Goal: Check status: Check status

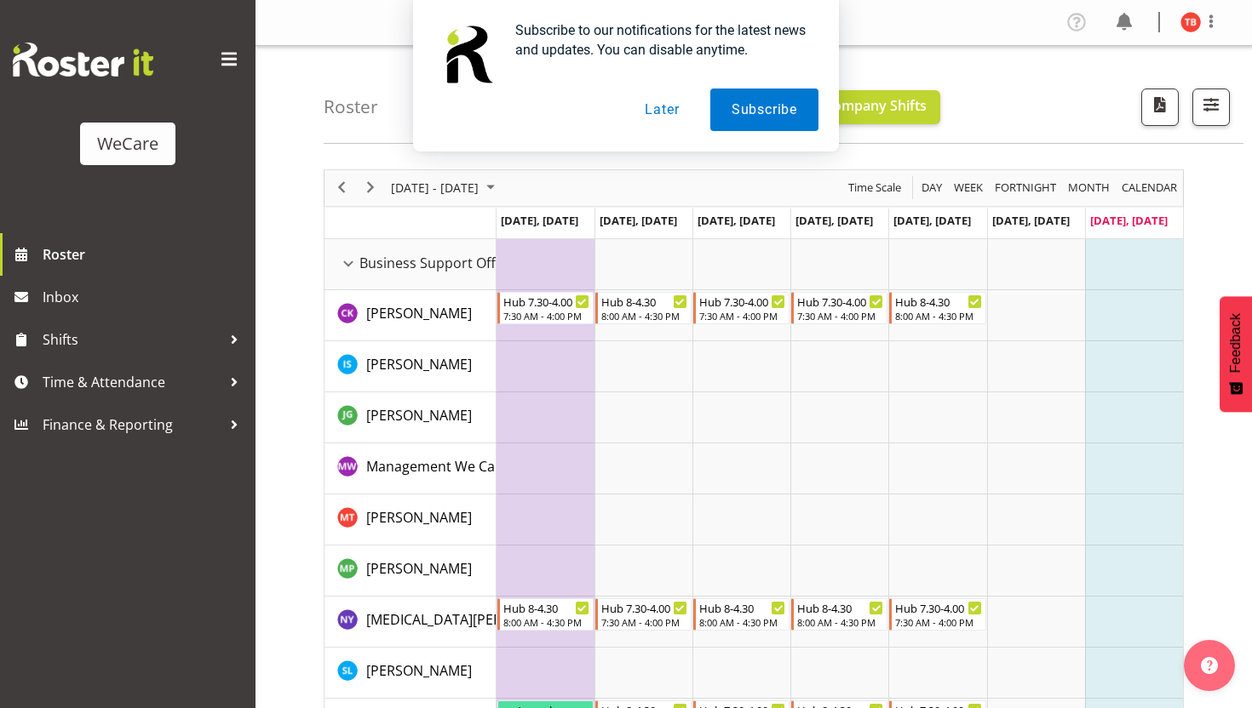
click at [664, 111] on button "Later" at bounding box center [661, 110] width 77 height 43
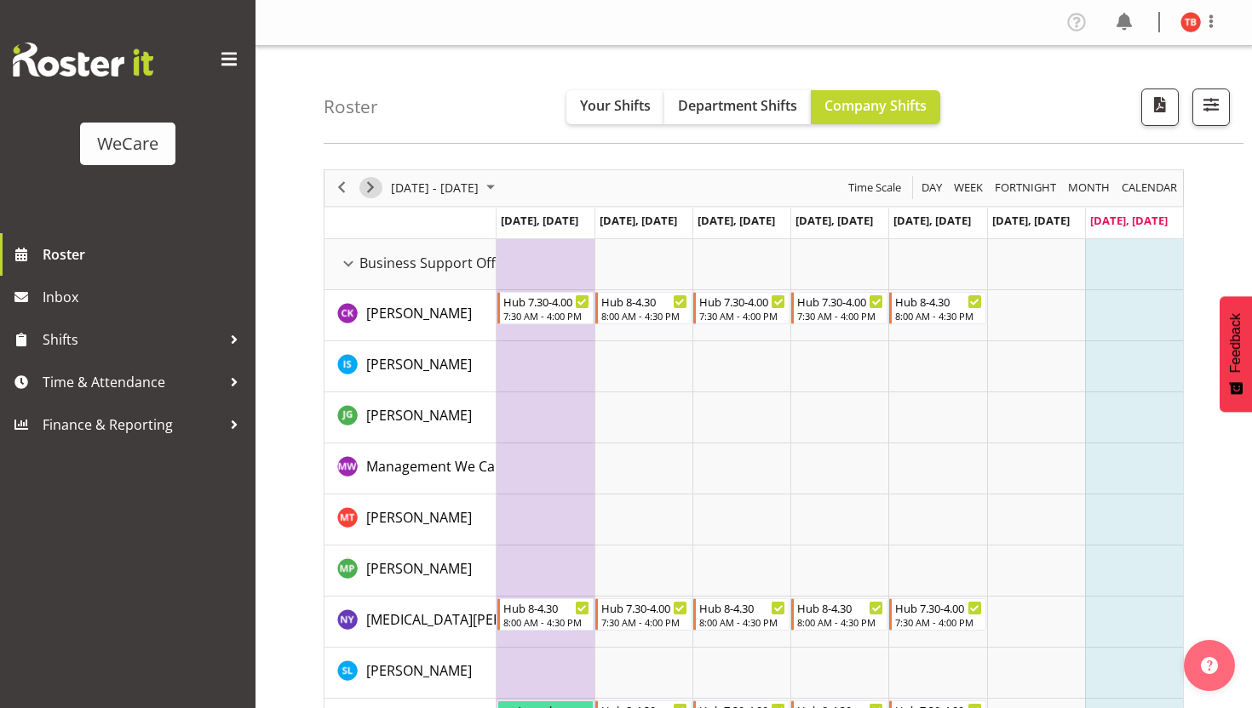
click at [370, 185] on span "Next" at bounding box center [370, 187] width 20 height 21
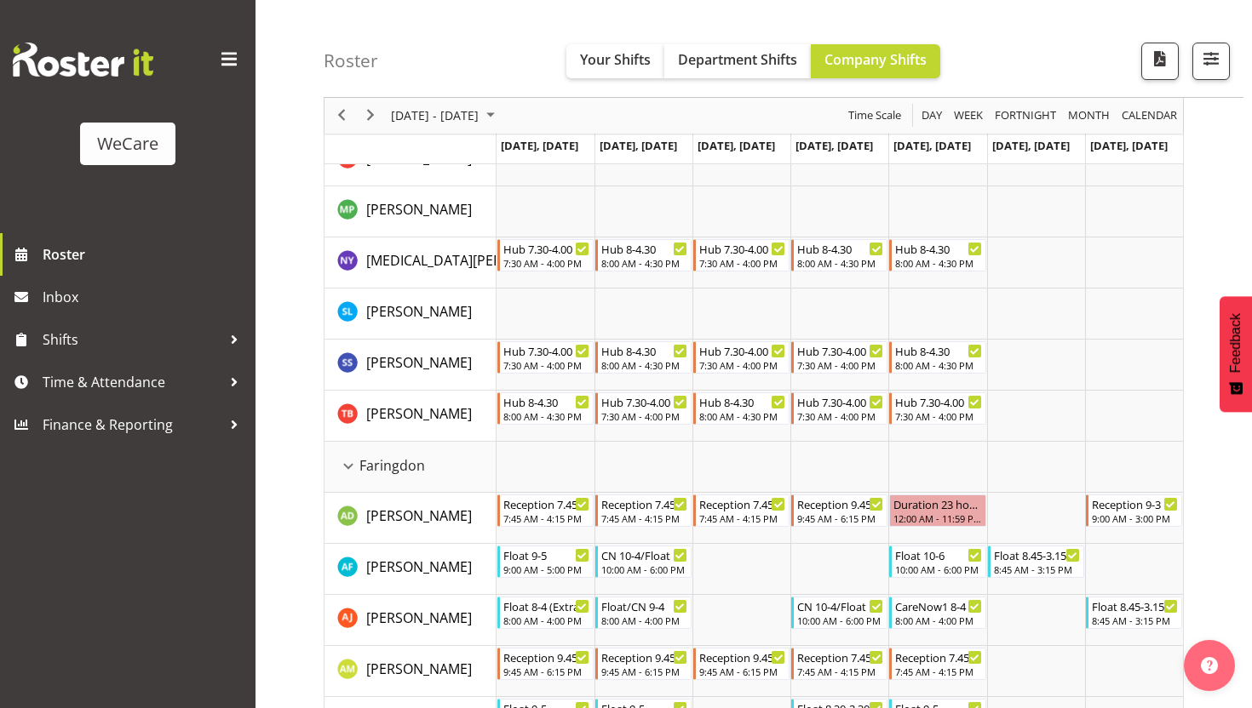
scroll to position [374, 0]
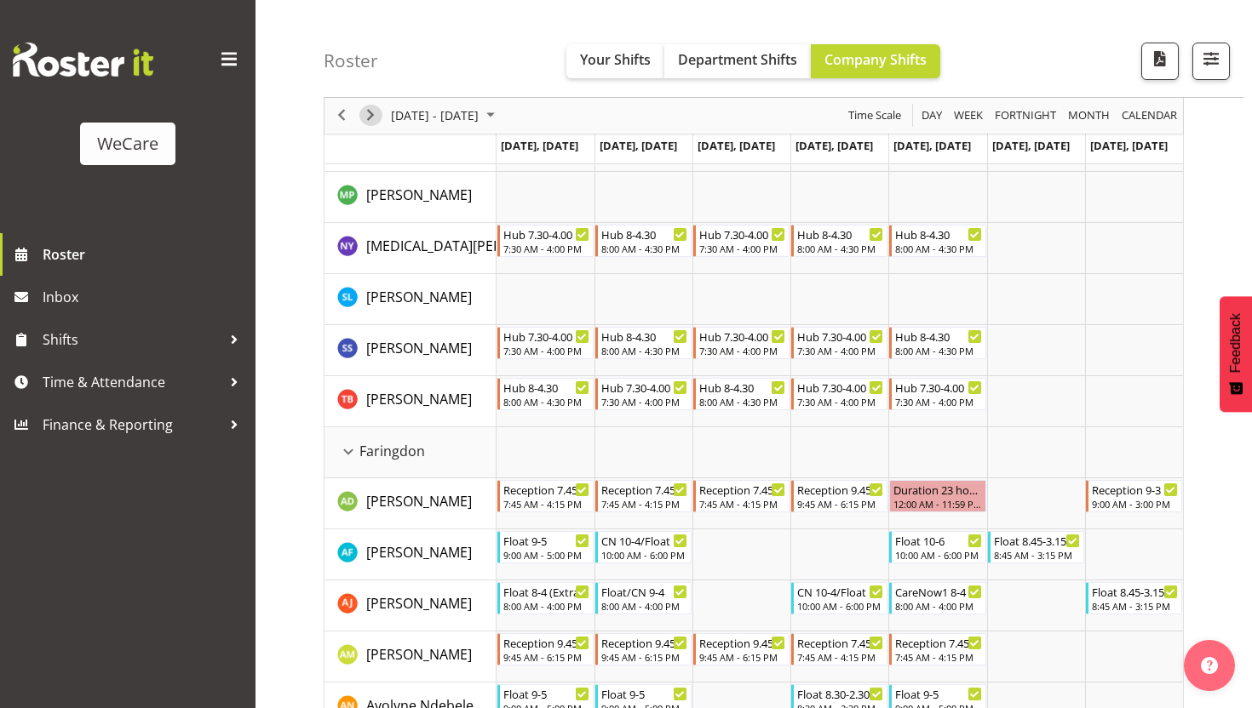
click at [371, 115] on span "Next" at bounding box center [370, 116] width 20 height 21
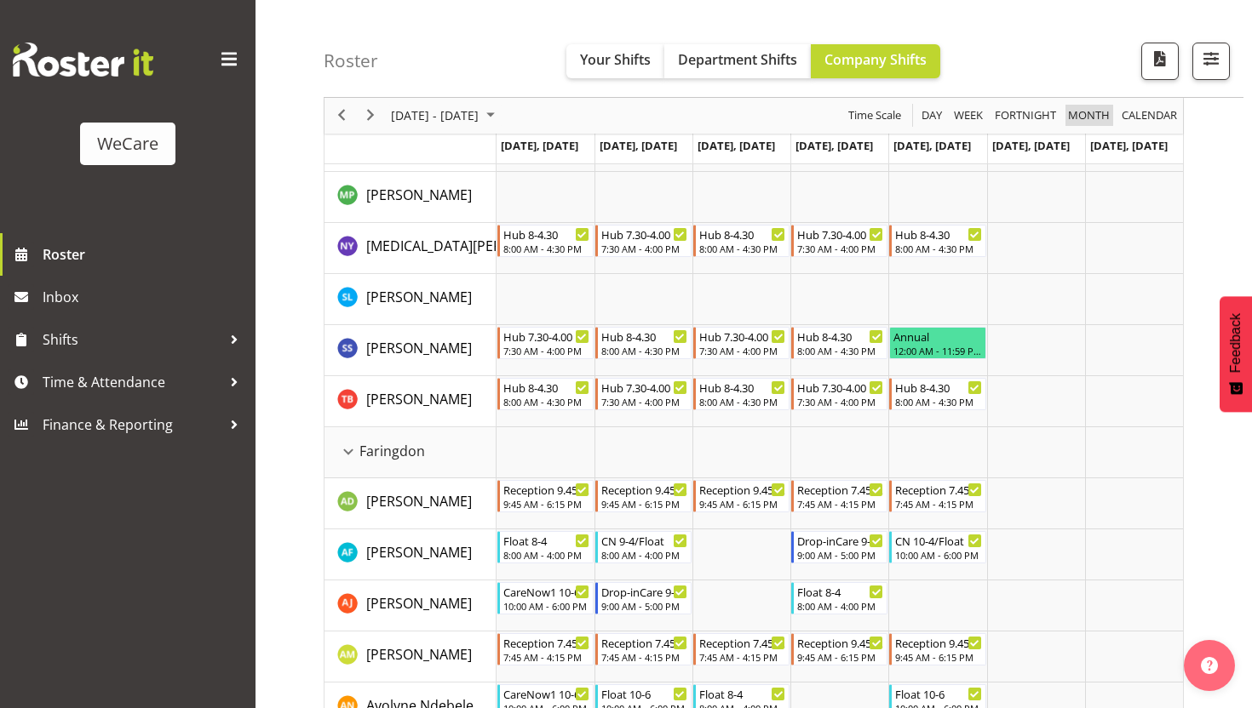
click at [1097, 115] on span "Month" at bounding box center [1088, 116] width 45 height 21
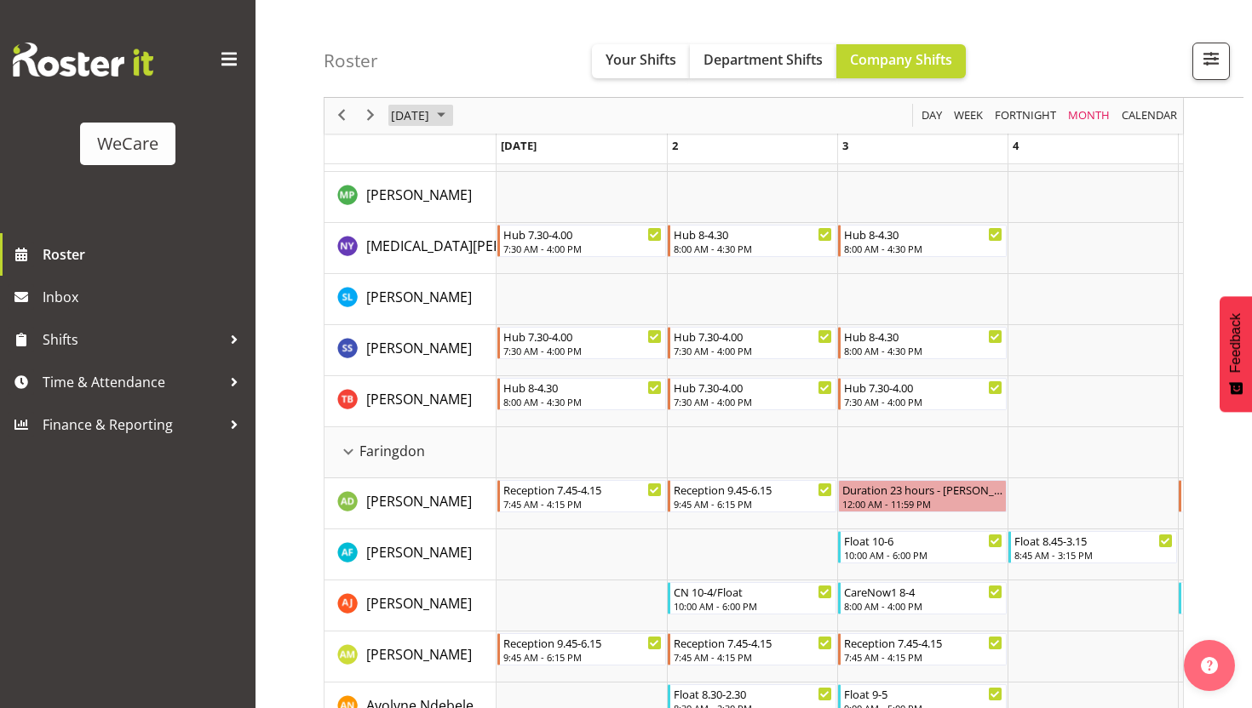
click at [451, 115] on span "October 2025" at bounding box center [441, 116] width 20 height 21
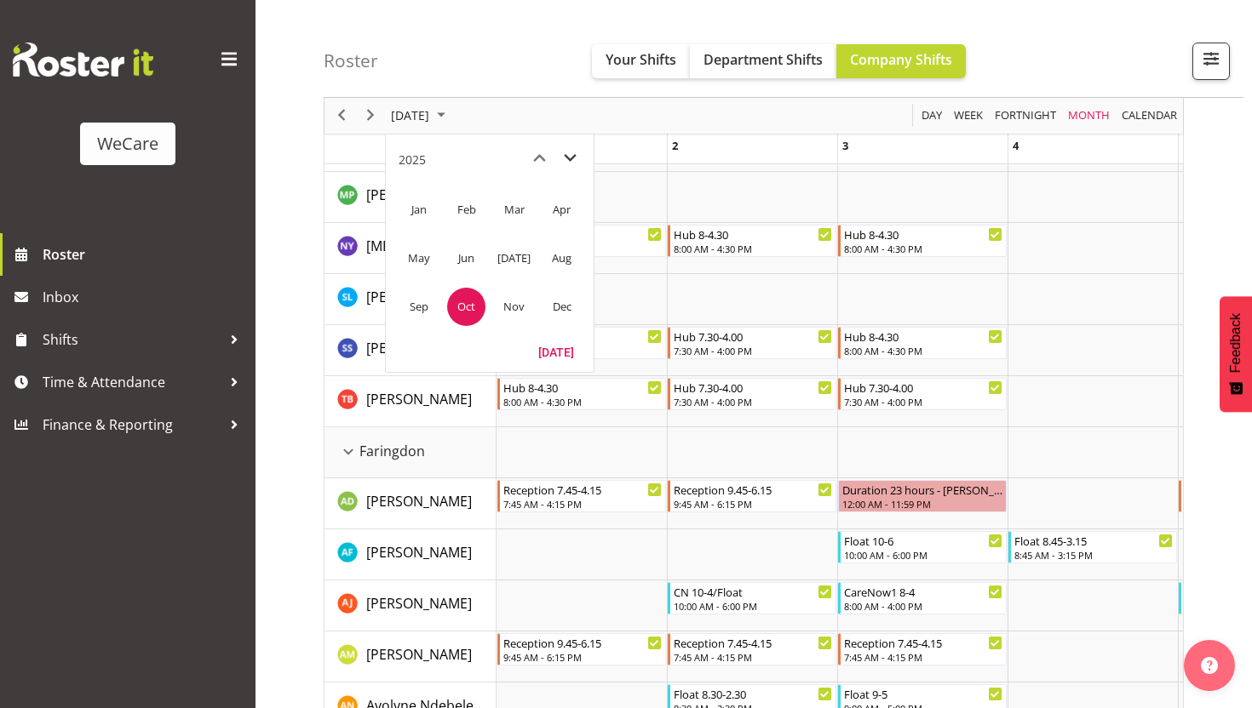
click at [571, 167] on span "next month" at bounding box center [570, 158] width 30 height 31
click at [517, 204] on span "Mar" at bounding box center [514, 210] width 38 height 38
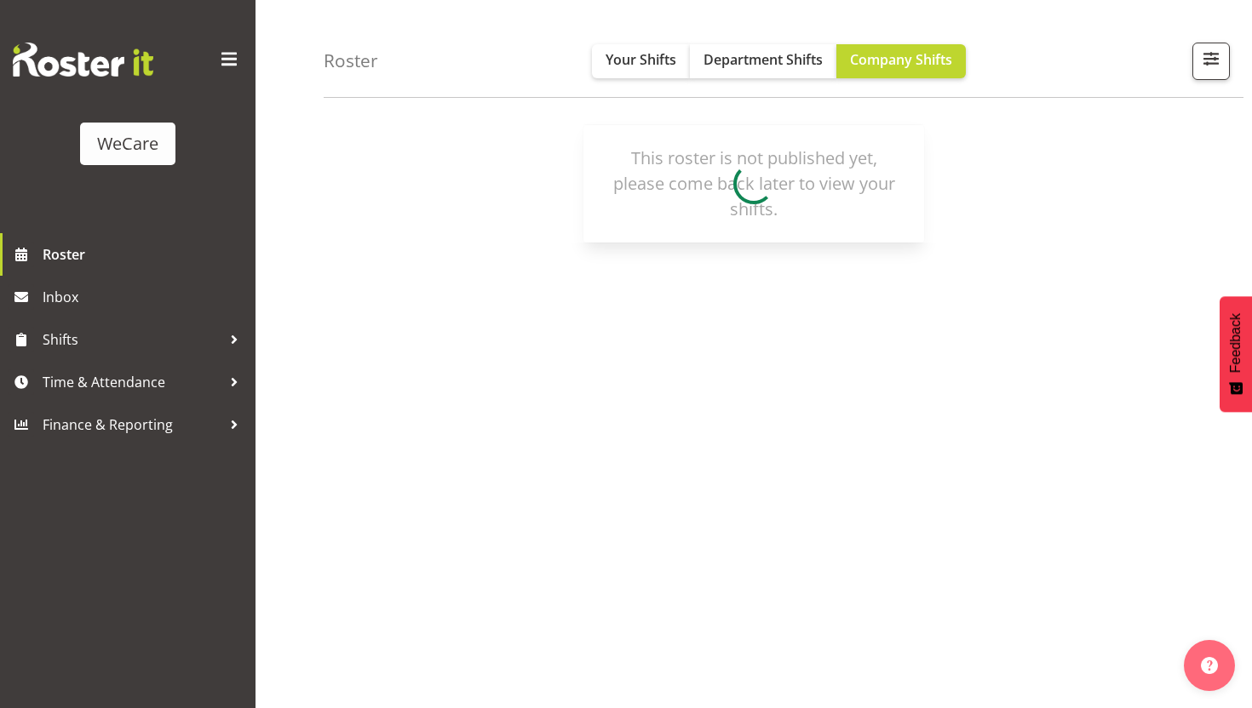
scroll to position [129, 0]
click at [1217, 51] on span "button" at bounding box center [1211, 59] width 22 height 22
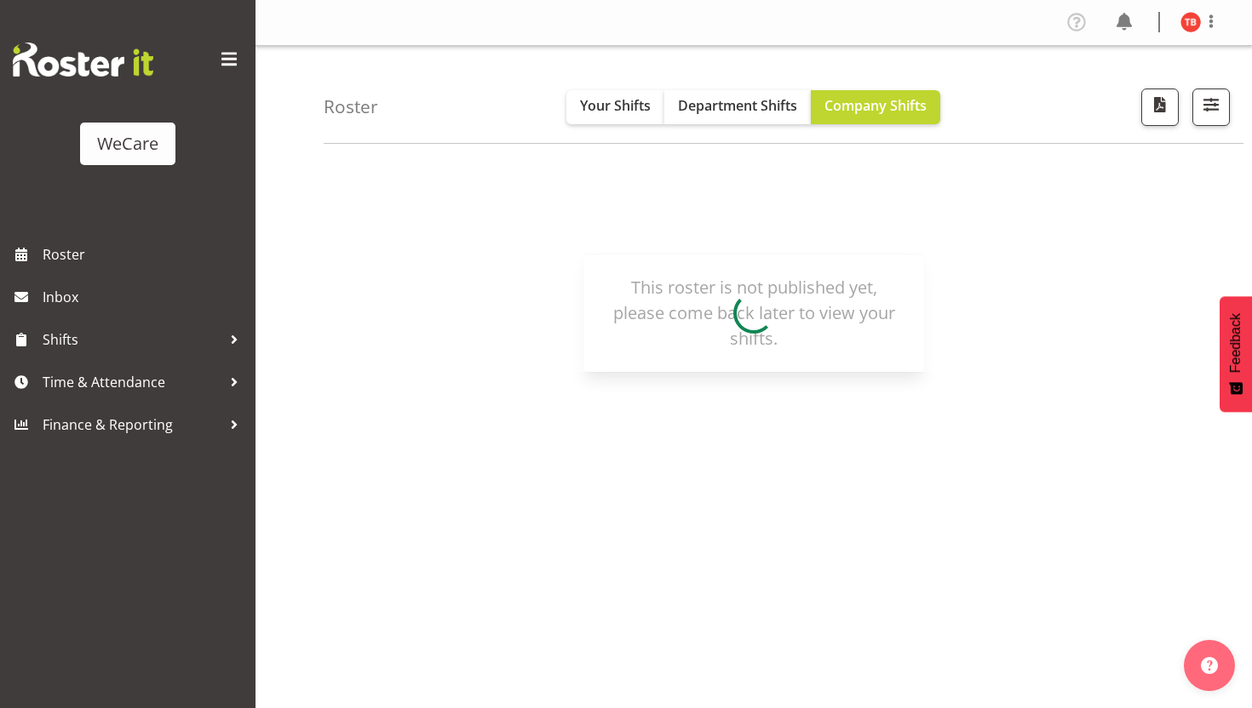
select select "location"
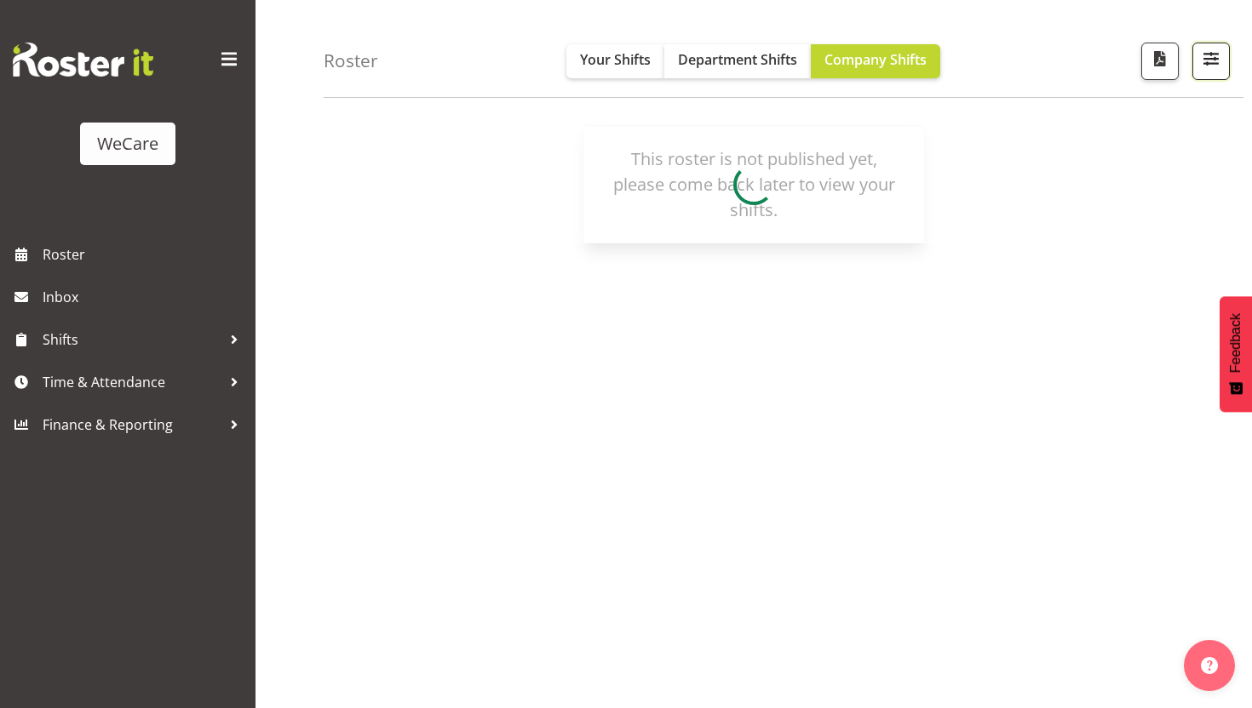
click at [1206, 68] on span "button" at bounding box center [1211, 59] width 22 height 22
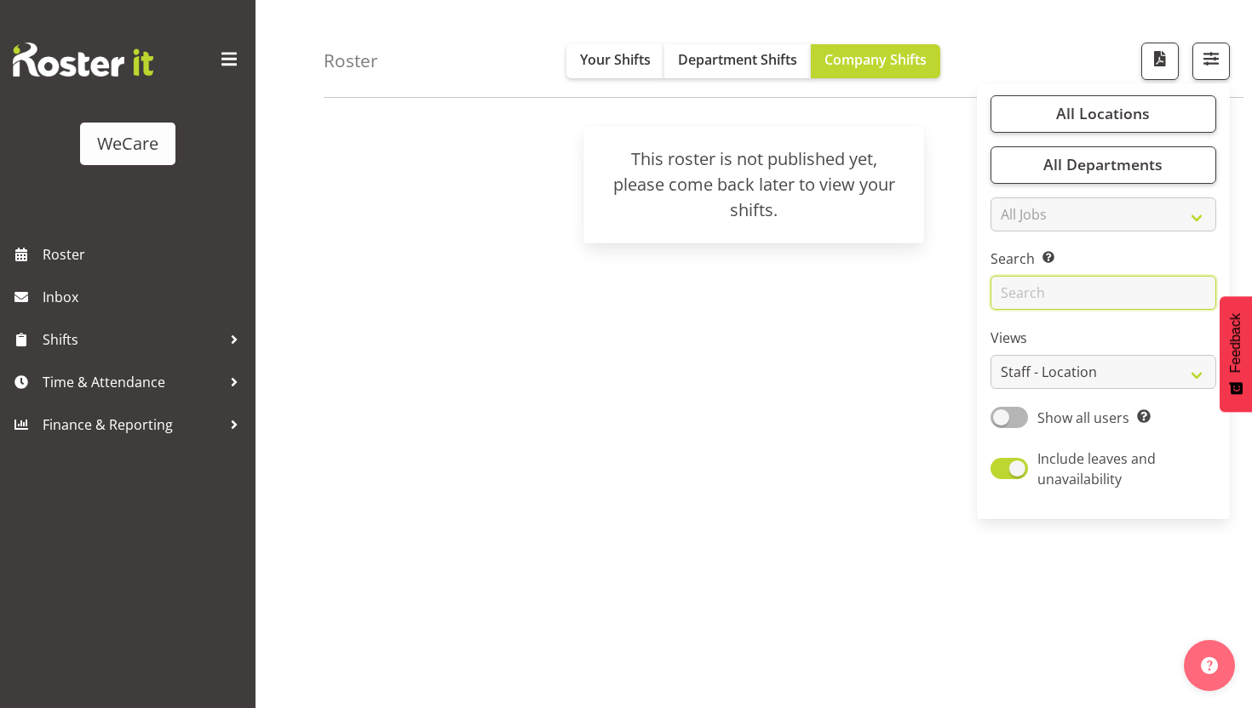
click at [1063, 293] on input "text" at bounding box center [1103, 294] width 226 height 34
type input "ty"
click at [614, 53] on span "Your Shifts" at bounding box center [615, 59] width 71 height 19
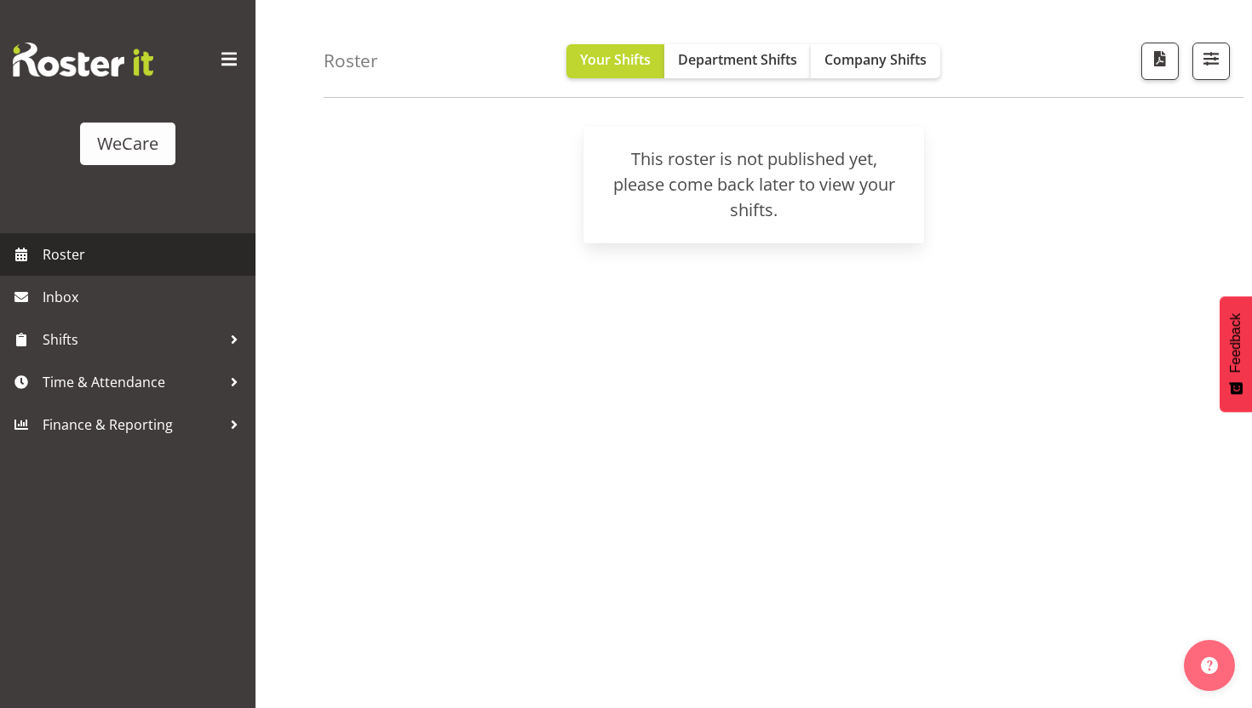
click at [66, 269] on link "Roster" at bounding box center [127, 254] width 255 height 43
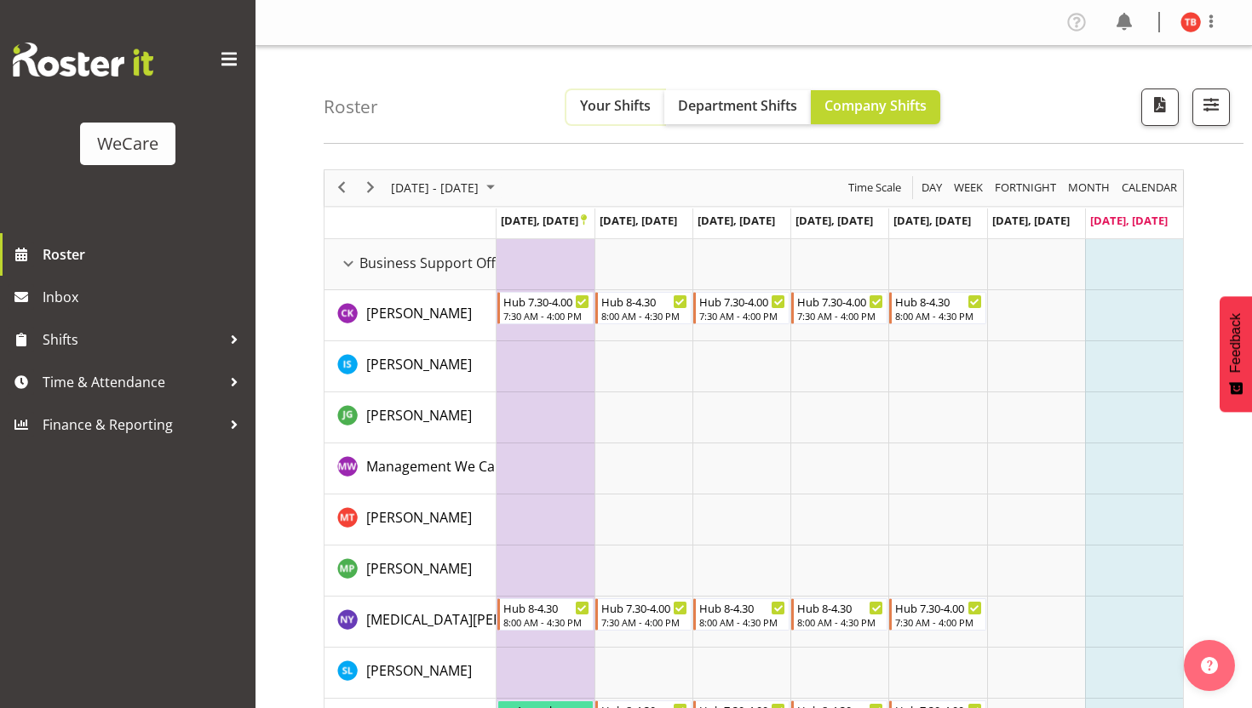
click at [602, 112] on span "Your Shifts" at bounding box center [615, 105] width 71 height 19
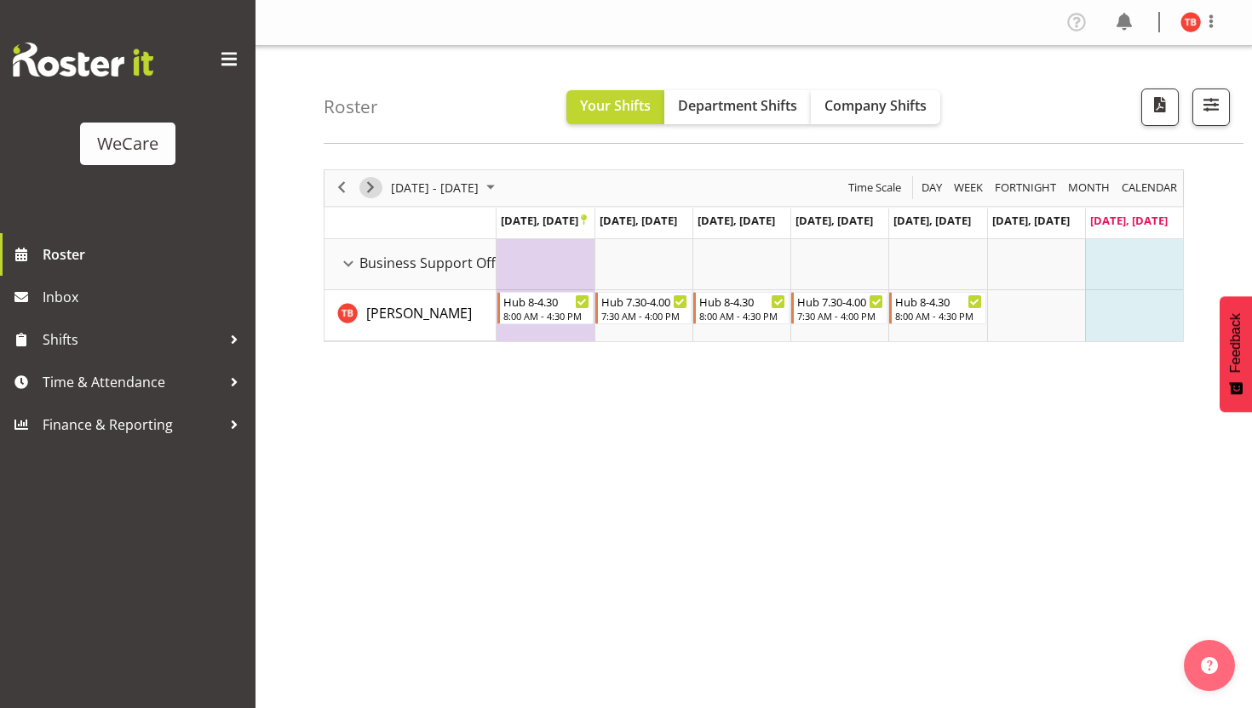
click at [378, 190] on span "Next" at bounding box center [370, 187] width 20 height 21
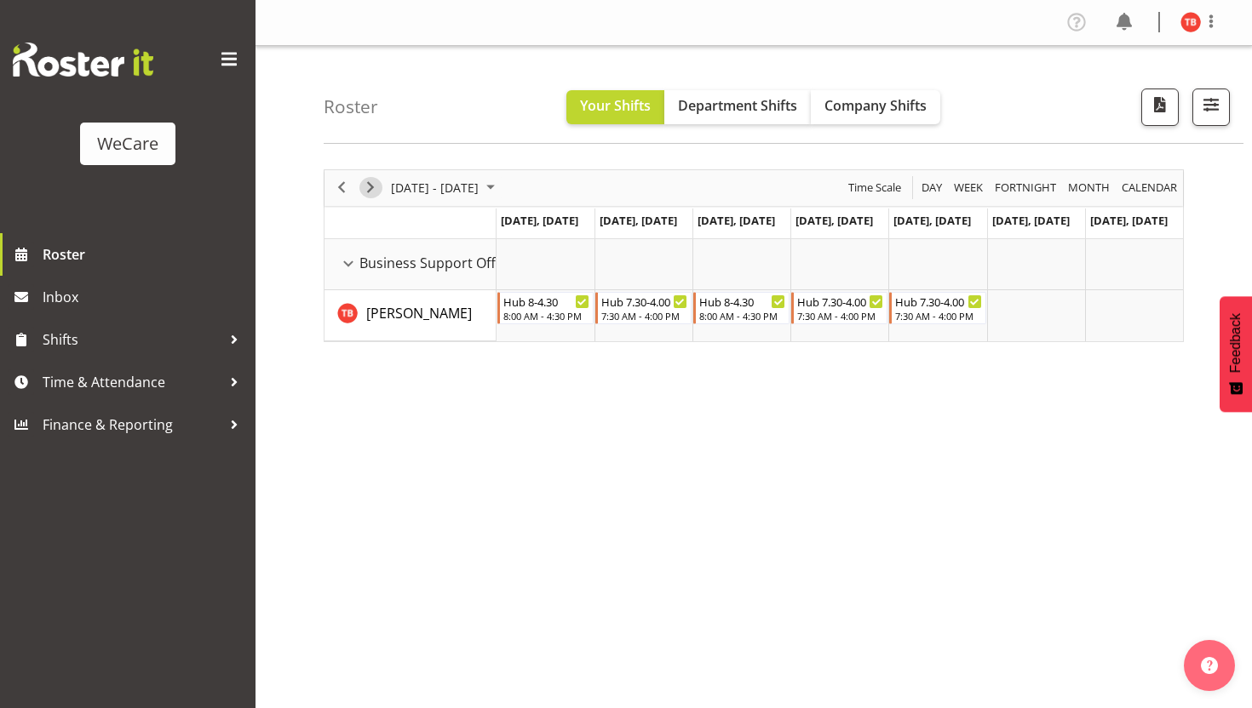
click at [376, 187] on span "Next" at bounding box center [370, 187] width 20 height 21
